Goal: Go to known website: Access a specific website the user already knows

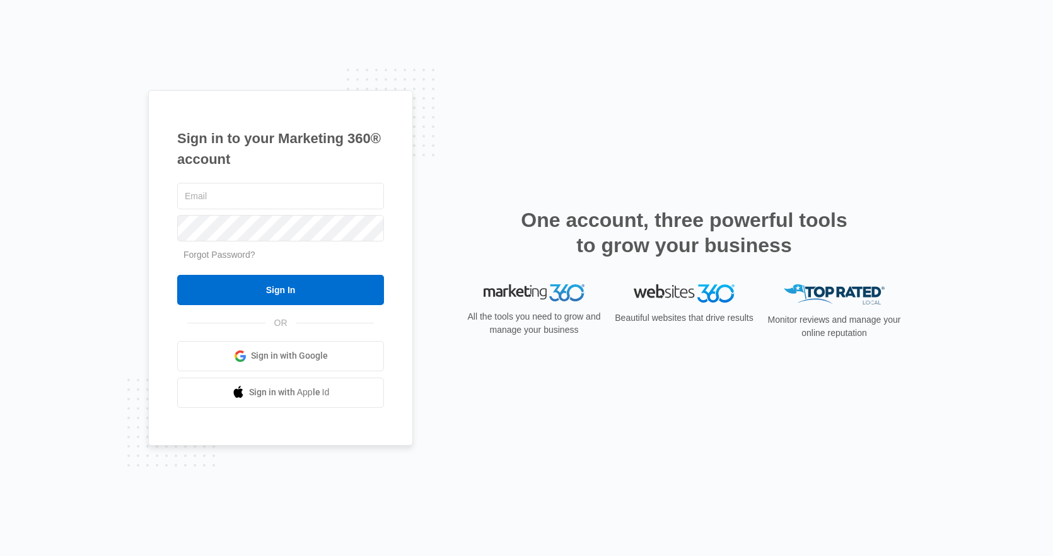
type input "eric.ulibarri@madwire.com"
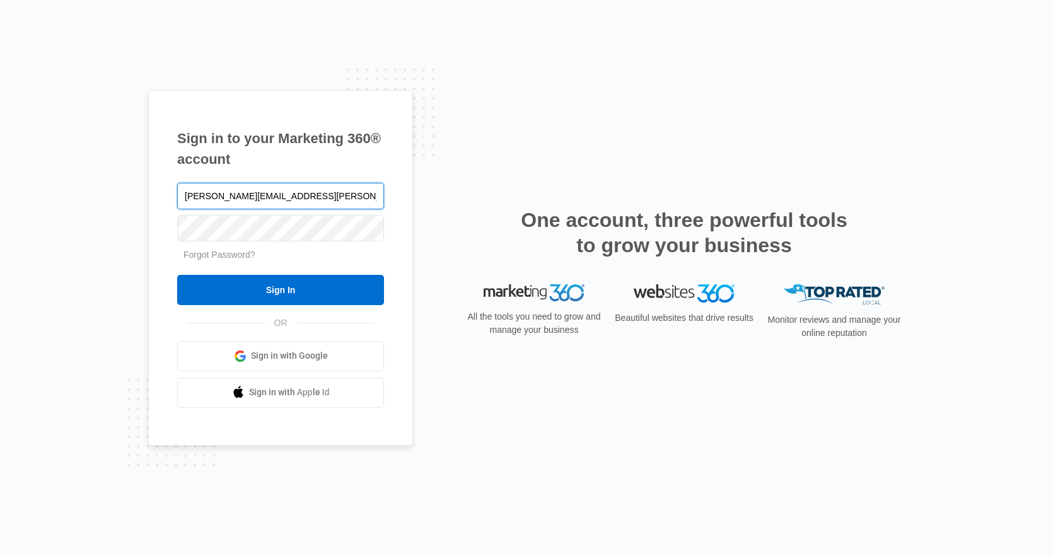
click at [177, 275] on input "Sign In" at bounding box center [280, 290] width 207 height 30
